Goal: Task Accomplishment & Management: Use online tool/utility

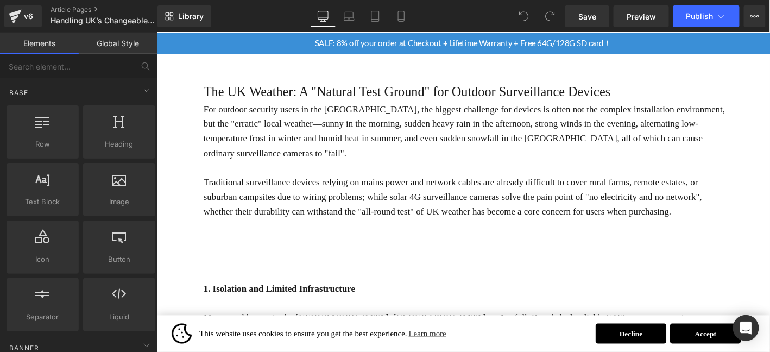
scroll to position [271, 0]
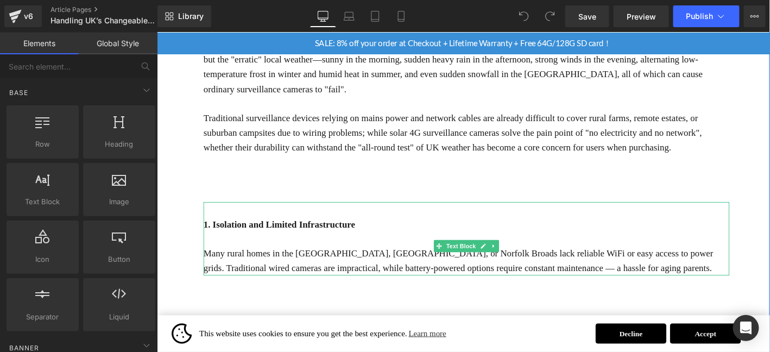
click at [294, 232] on b "1. Isolation and Limited Infrastructure​" at bounding box center [287, 237] width 162 height 11
drag, startPoint x: 294, startPoint y: 221, endPoint x: 524, endPoint y: 248, distance: 231.3
click at [294, 232] on b "1. Isolation and Limited Infrastructure​" at bounding box center [287, 237] width 162 height 11
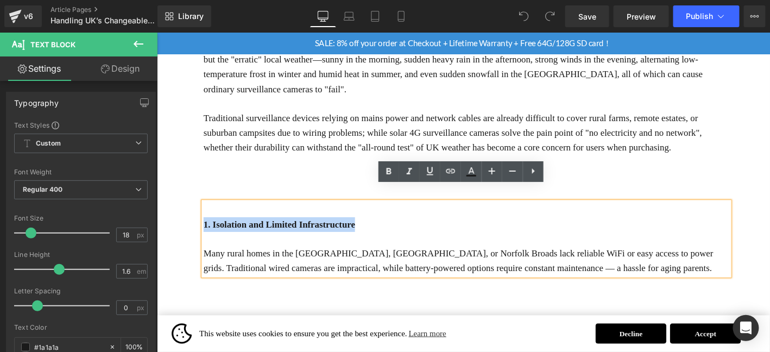
drag, startPoint x: 284, startPoint y: 171, endPoint x: 271, endPoint y: 220, distance: 51.6
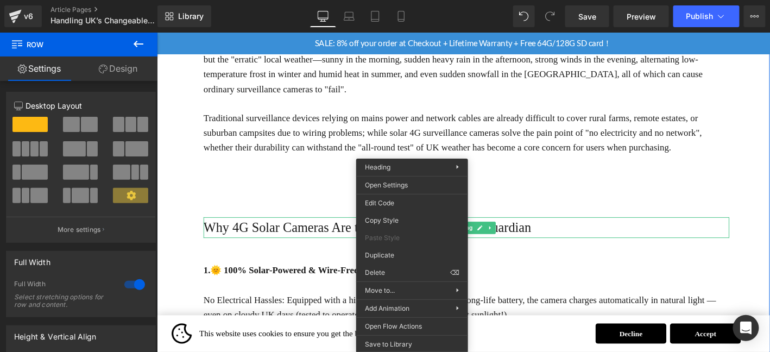
click at [235, 230] on h1 "Why 4G Solar Cameras Are the Perfect Countryside Guardian​" at bounding box center [488, 241] width 564 height 23
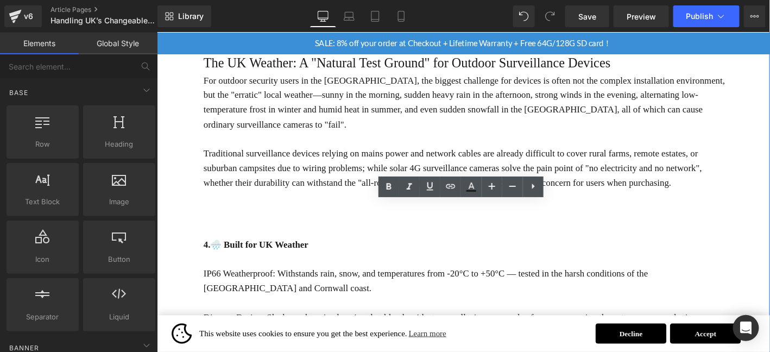
scroll to position [235, 0]
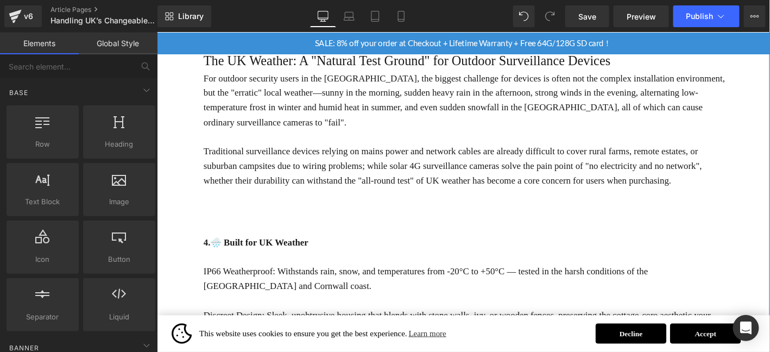
drag, startPoint x: 772, startPoint y: 269, endPoint x: 732, endPoint y: 275, distance: 40.6
click at [769, 269] on div "Thoughtful Gift for Rural UK Parents: 4G Solar Cameras for Remote Home Security…" at bounding box center [484, 230] width 657 height 705
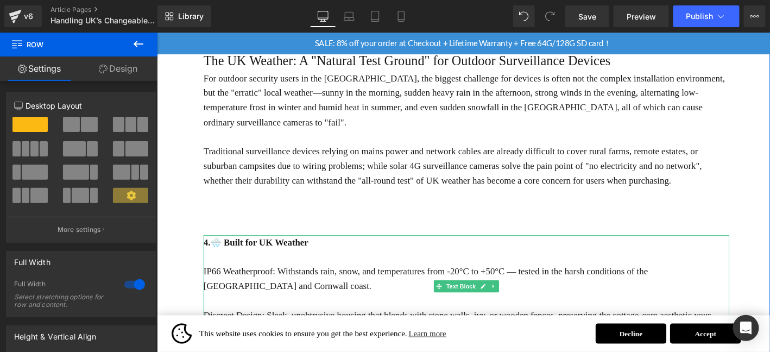
drag, startPoint x: 596, startPoint y: 275, endPoint x: 603, endPoint y: 300, distance: 25.3
click at [602, 291] on p "IP66 Weatherproof: Withstands rain, snow, and temperatures from -20°C to +50°C …" at bounding box center [488, 295] width 564 height 31
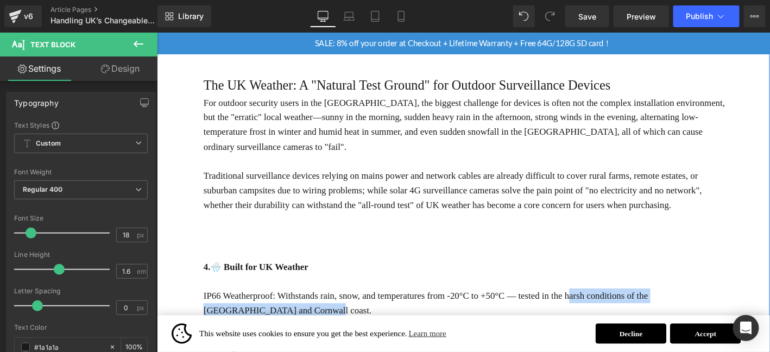
scroll to position [217, 0]
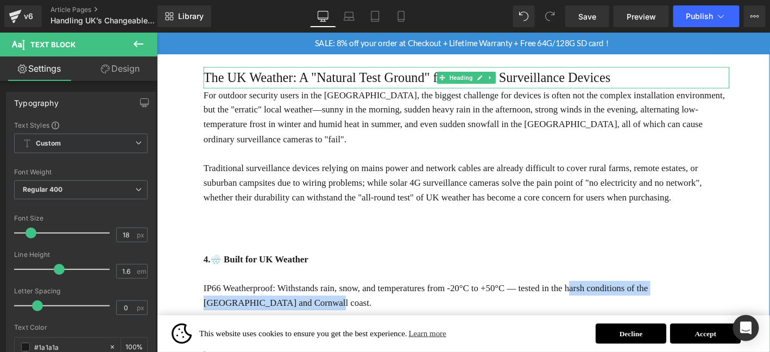
click at [301, 80] on h1 "The UK Weather: A "Natural Test Ground" for Outdoor Surveillance Devices" at bounding box center [488, 80] width 564 height 23
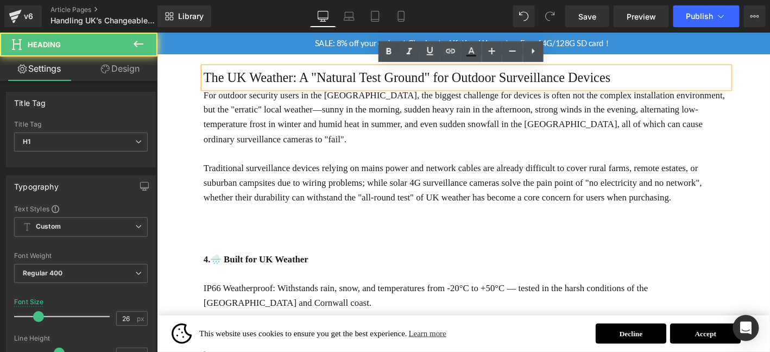
click at [125, 73] on link "Design" at bounding box center [120, 68] width 79 height 24
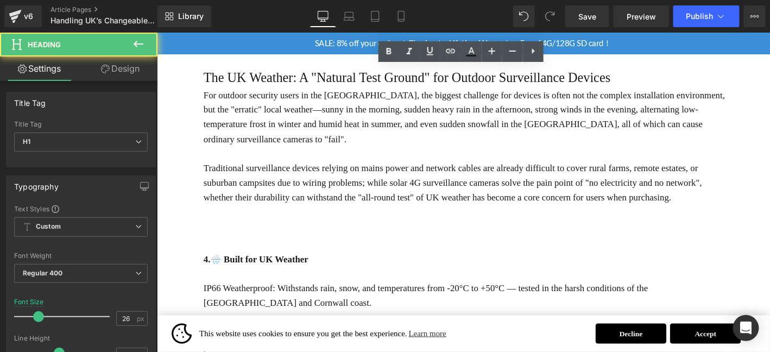
click at [0, 0] on div "Spacing" at bounding box center [0, 0] width 0 height 0
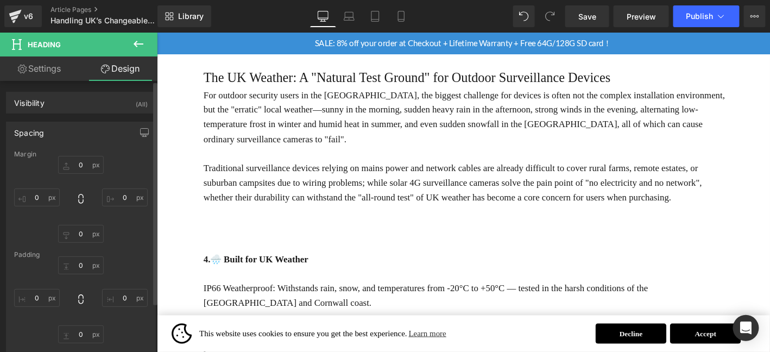
type input "20"
type input "0"
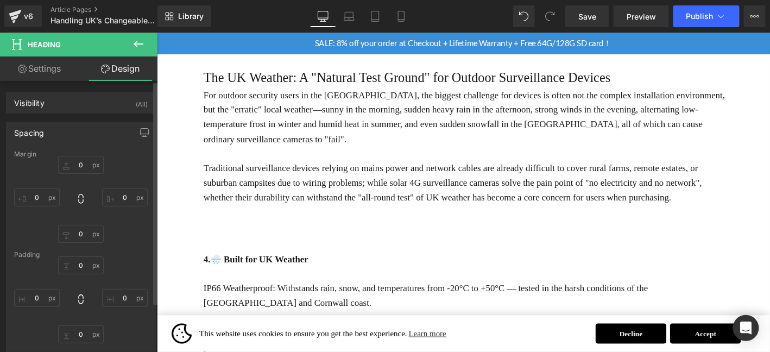
type input "0"
click at [86, 235] on input "0" at bounding box center [81, 234] width 46 height 18
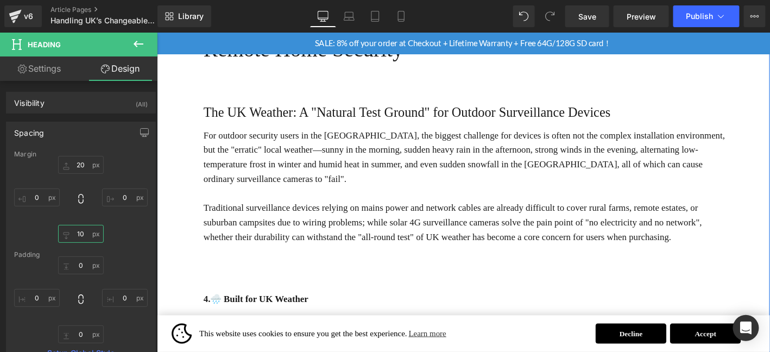
scroll to position [241, 0]
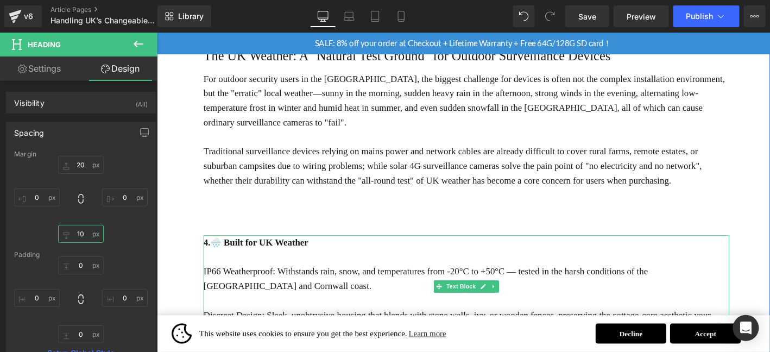
type input "10"
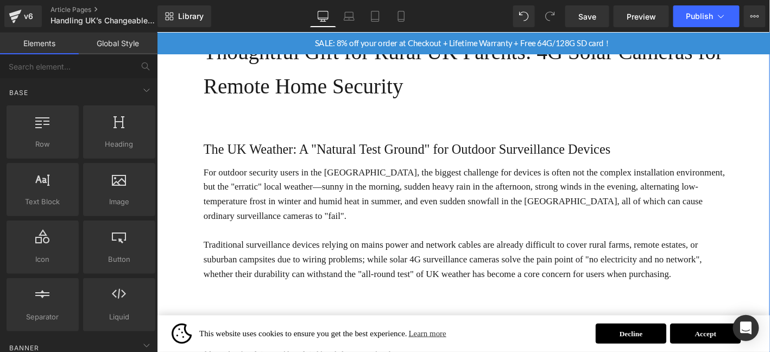
scroll to position [131, 0]
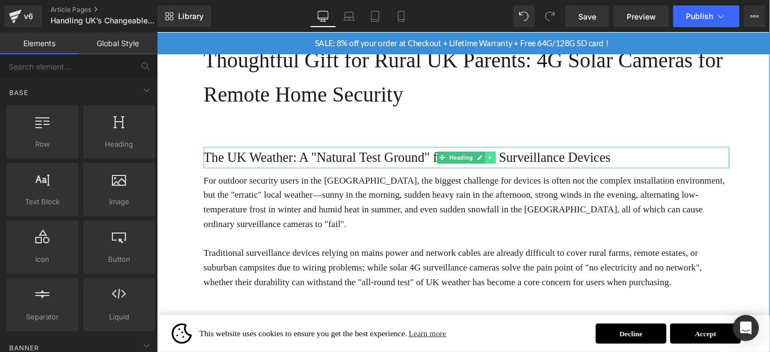
click at [516, 166] on link at bounding box center [514, 166] width 11 height 13
click at [509, 167] on icon at bounding box center [509, 166] width 6 height 7
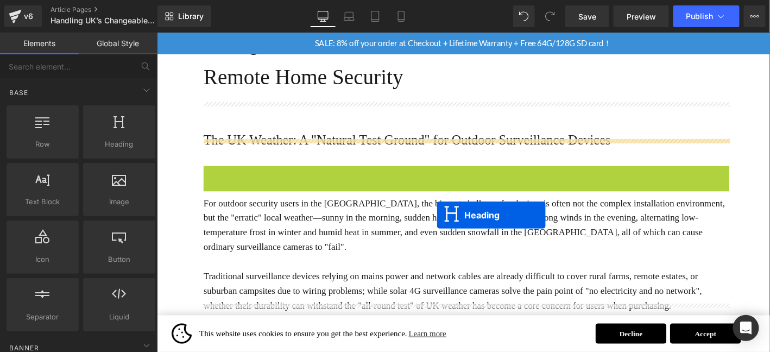
scroll to position [241, 0]
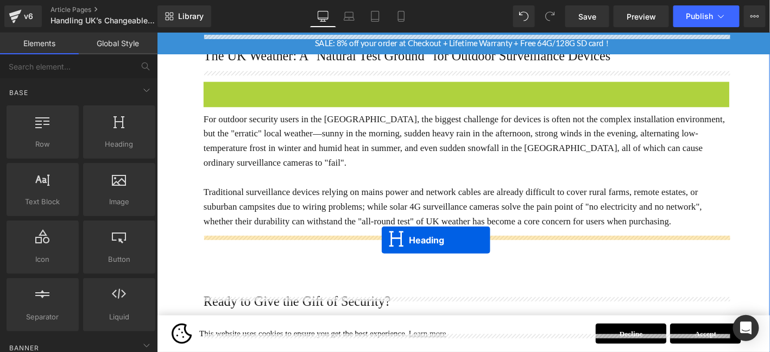
drag, startPoint x: 478, startPoint y: 203, endPoint x: 397, endPoint y: 254, distance: 96.0
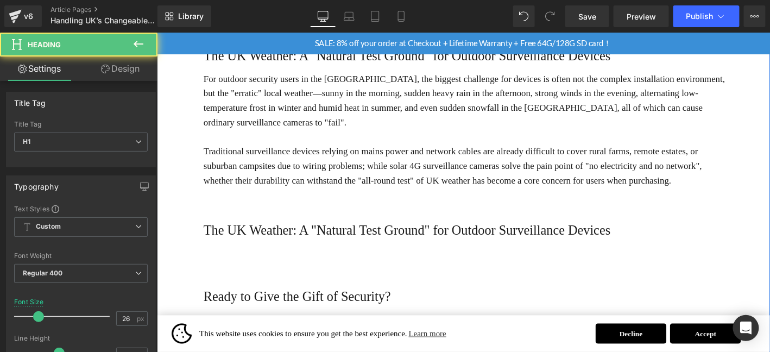
scroll to position [197, 0]
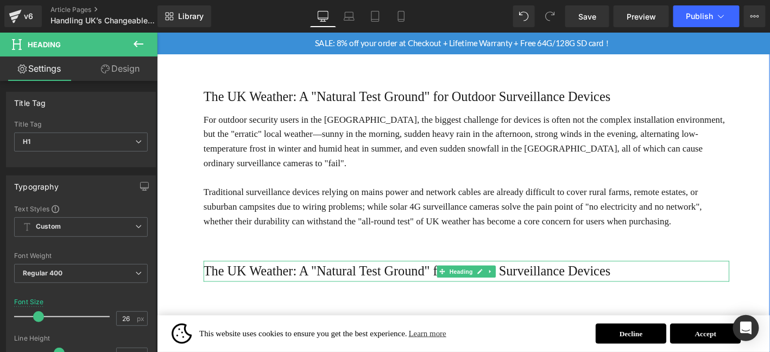
click at [258, 277] on h1 "The UK Weather: A "Natural Test Ground" for Outdoor Surveillance Devices" at bounding box center [488, 288] width 564 height 23
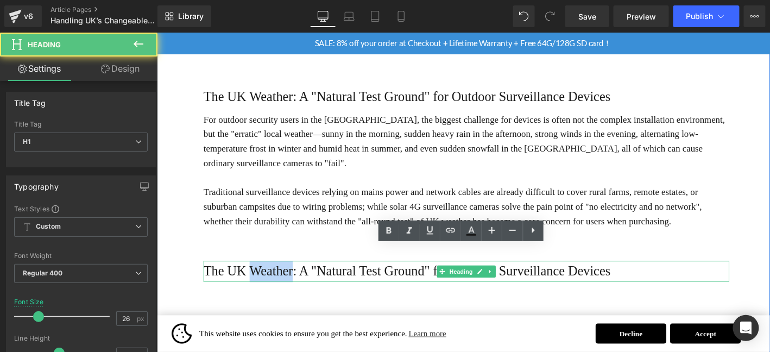
click at [258, 277] on h1 "The UK Weather: A "Natural Test Ground" for Outdoor Surveillance Devices" at bounding box center [488, 288] width 564 height 23
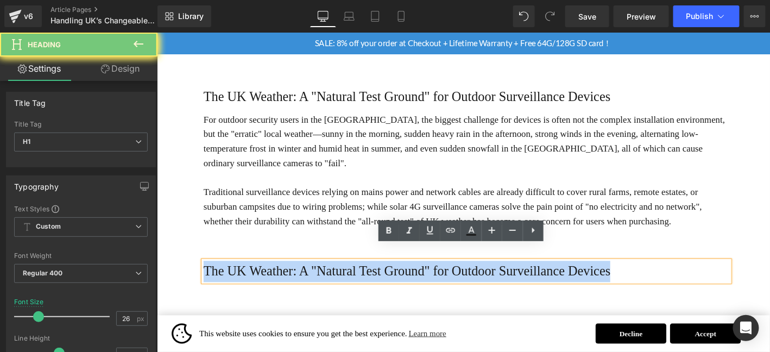
click at [258, 277] on h1 "The UK Weather: A "Natural Test Ground" for Outdoor Surveillance Devices" at bounding box center [488, 288] width 564 height 23
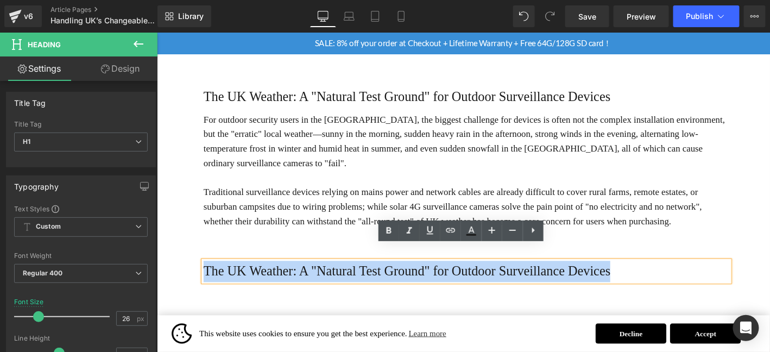
click at [351, 277] on h1 "The UK Weather: A "Natural Test Ground" for Outdoor Surveillance Devices" at bounding box center [488, 288] width 564 height 23
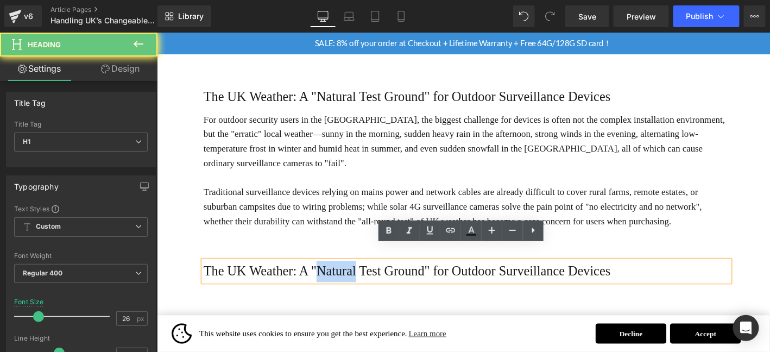
click at [351, 277] on h1 "The UK Weather: A "Natural Test Ground" for Outdoor Surveillance Devices" at bounding box center [488, 288] width 564 height 23
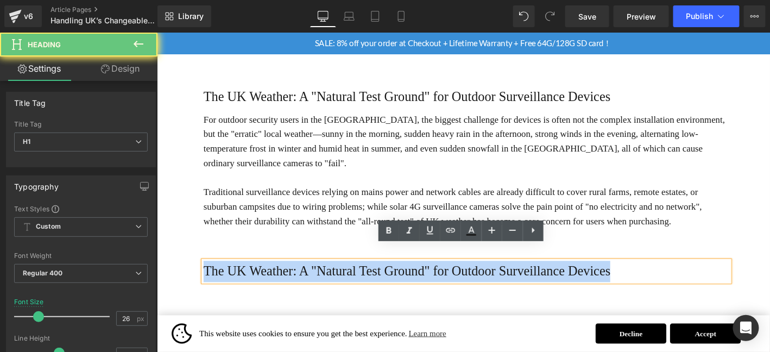
click at [351, 277] on h1 "The UK Weather: A "Natural Test Ground" for Outdoor Surveillance Devices" at bounding box center [488, 288] width 564 height 23
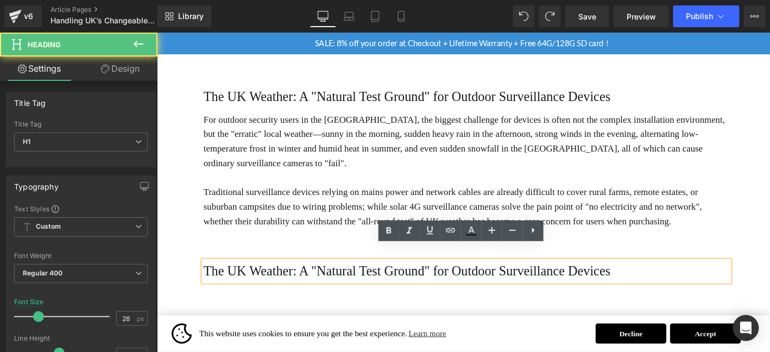
click at [307, 279] on h1 "The UK Weather: A "Natural Test Ground" for Outdoor Surveillance Devices" at bounding box center [488, 288] width 564 height 23
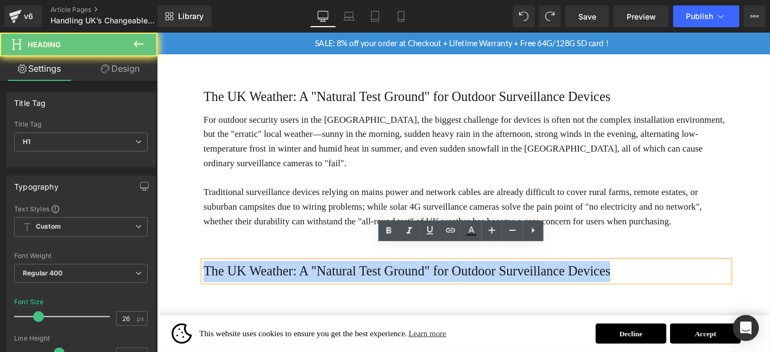
click at [307, 279] on h1 "The UK Weather: A "Natural Test Ground" for Outdoor Surveillance Devices" at bounding box center [488, 288] width 564 height 23
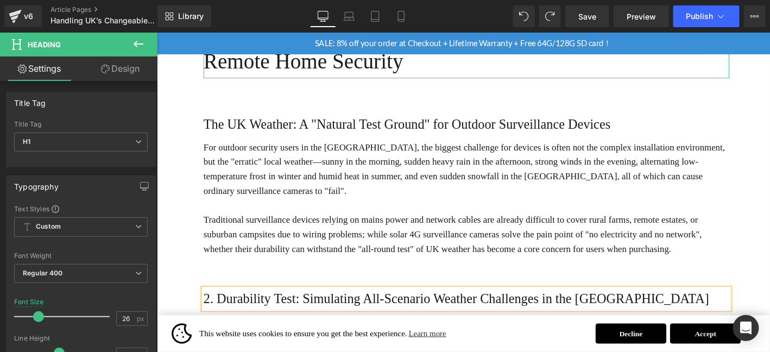
scroll to position [161, 0]
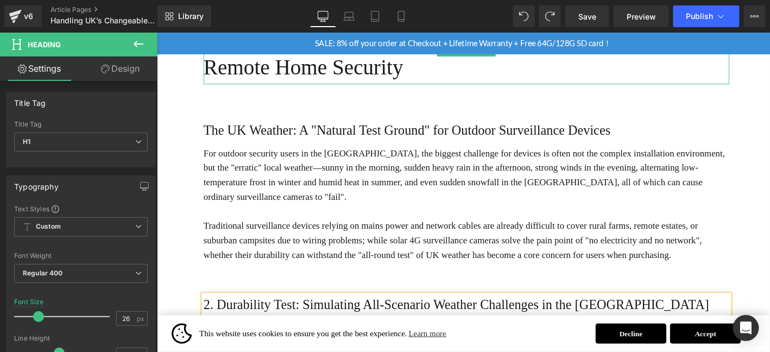
click at [210, 139] on h1 "The UK Weather: A "Natural Test Ground" for Outdoor Surveillance Devices" at bounding box center [488, 136] width 564 height 23
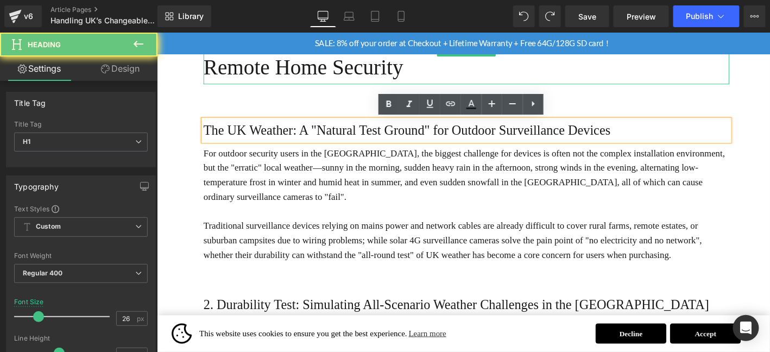
click at [209, 138] on h1 "The UK Weather: A "Natural Test Ground" for Outdoor Surveillance Devices" at bounding box center [488, 136] width 564 height 23
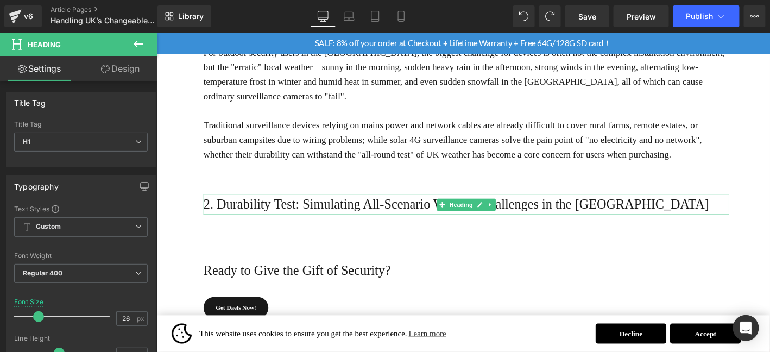
scroll to position [269, 0]
